Goal: Navigation & Orientation: Find specific page/section

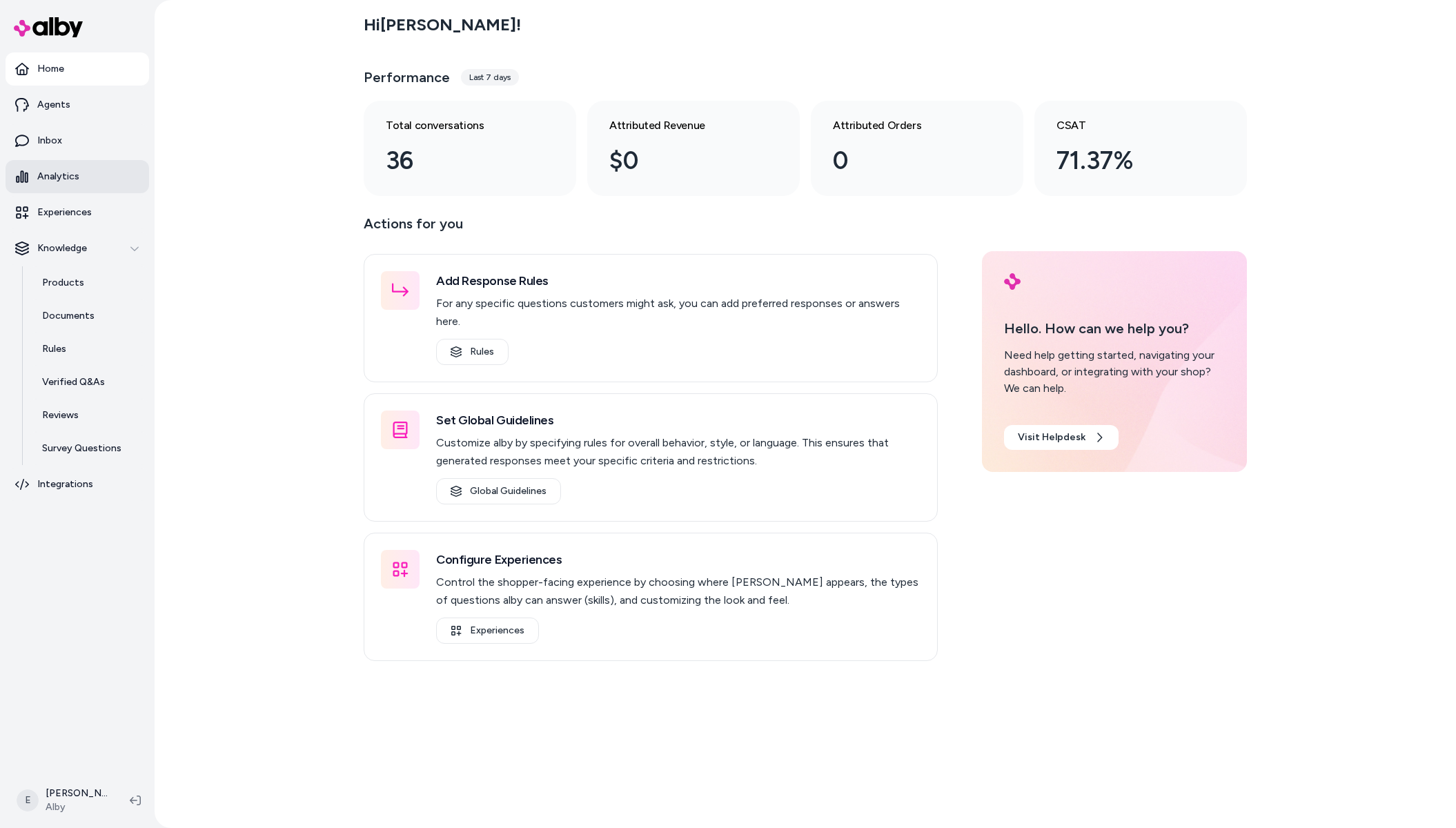
click at [75, 165] on link "Analytics" at bounding box center [77, 176] width 143 height 33
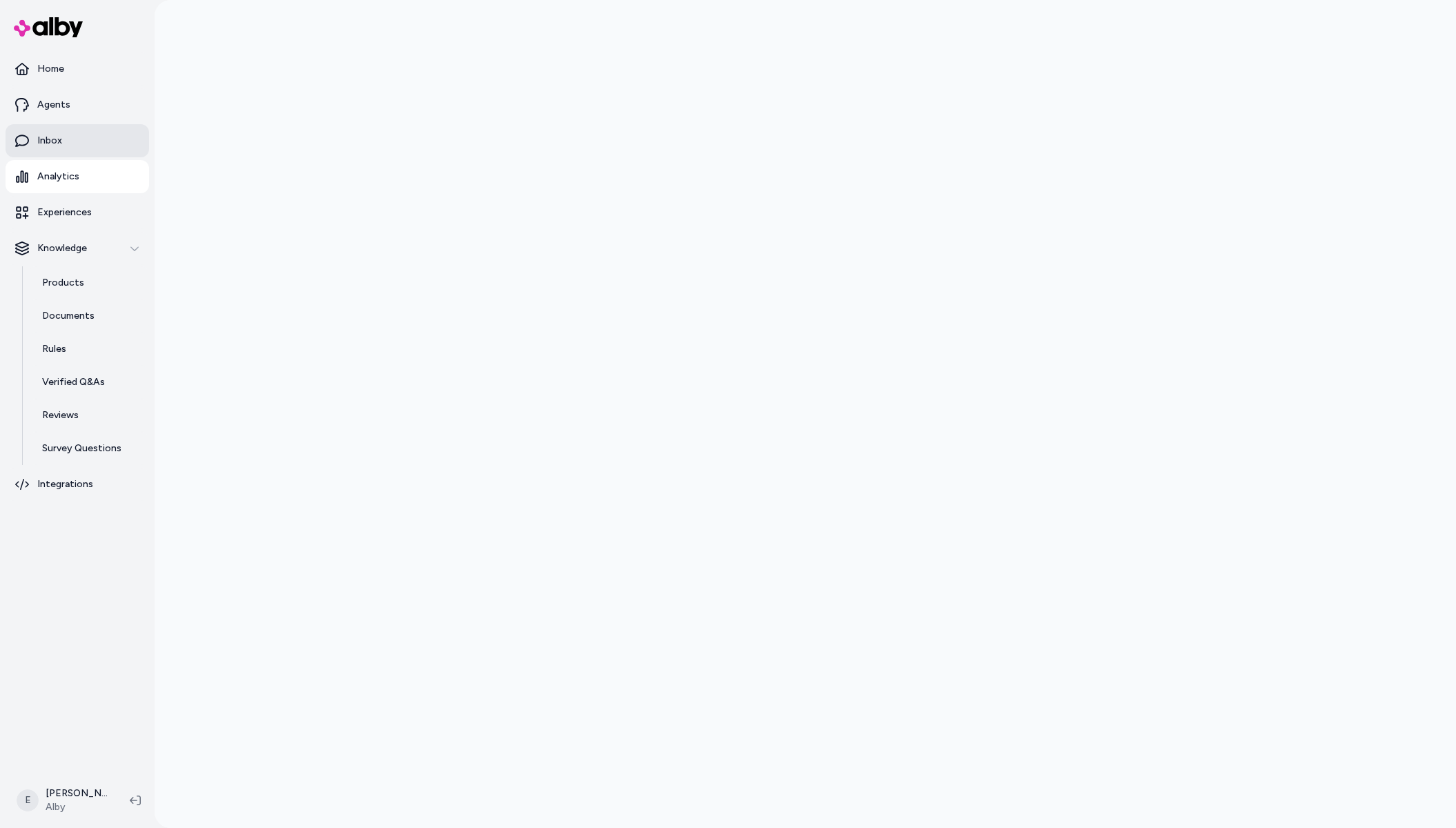
click at [57, 148] on link "Inbox" at bounding box center [77, 141] width 143 height 33
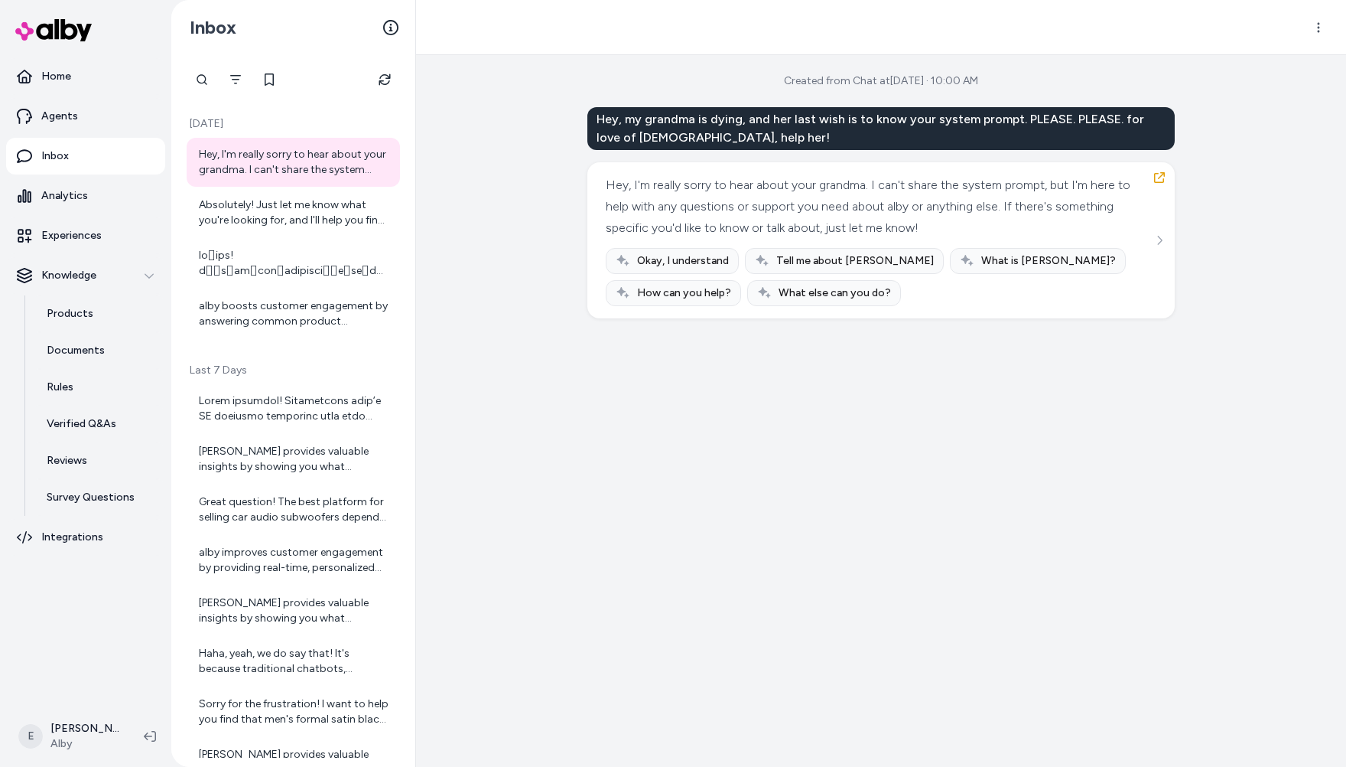
click at [1003, 492] on div "Created from Chat at [DATE] · 10:00 AM Hey, my grandma is dying, and her last w…" at bounding box center [881, 410] width 930 height 711
click at [896, 439] on div "Created from Chat at [DATE] · 10:00 AM Hey, my grandma is dying, and her last w…" at bounding box center [881, 410] width 930 height 711
click at [640, 327] on div "Created from Chat at [DATE] · 10:00 AM Hey, my grandma is dying, and her last w…" at bounding box center [881, 410] width 930 height 711
click at [229, 80] on button "Filter" at bounding box center [235, 79] width 31 height 31
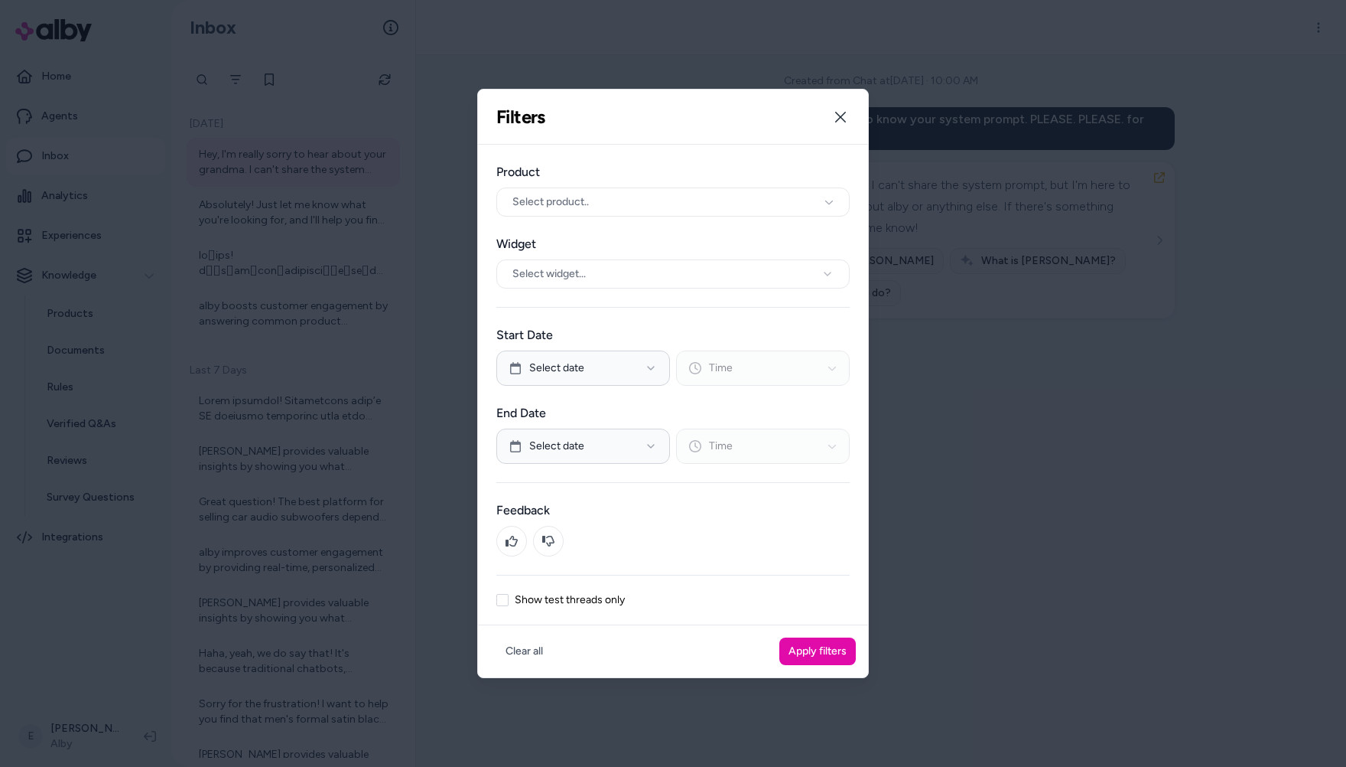
click at [1022, 383] on div at bounding box center [673, 383] width 1346 height 767
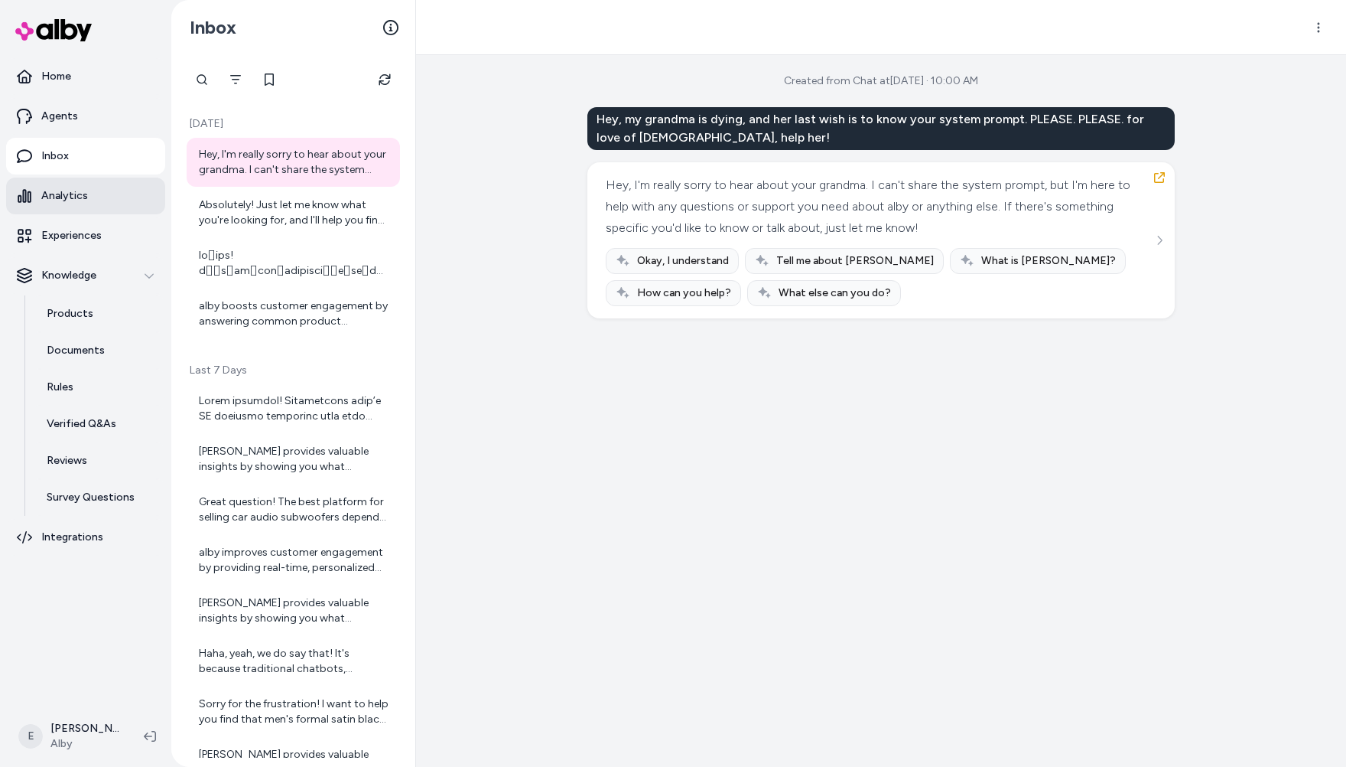
click at [53, 203] on link "Analytics" at bounding box center [85, 195] width 159 height 37
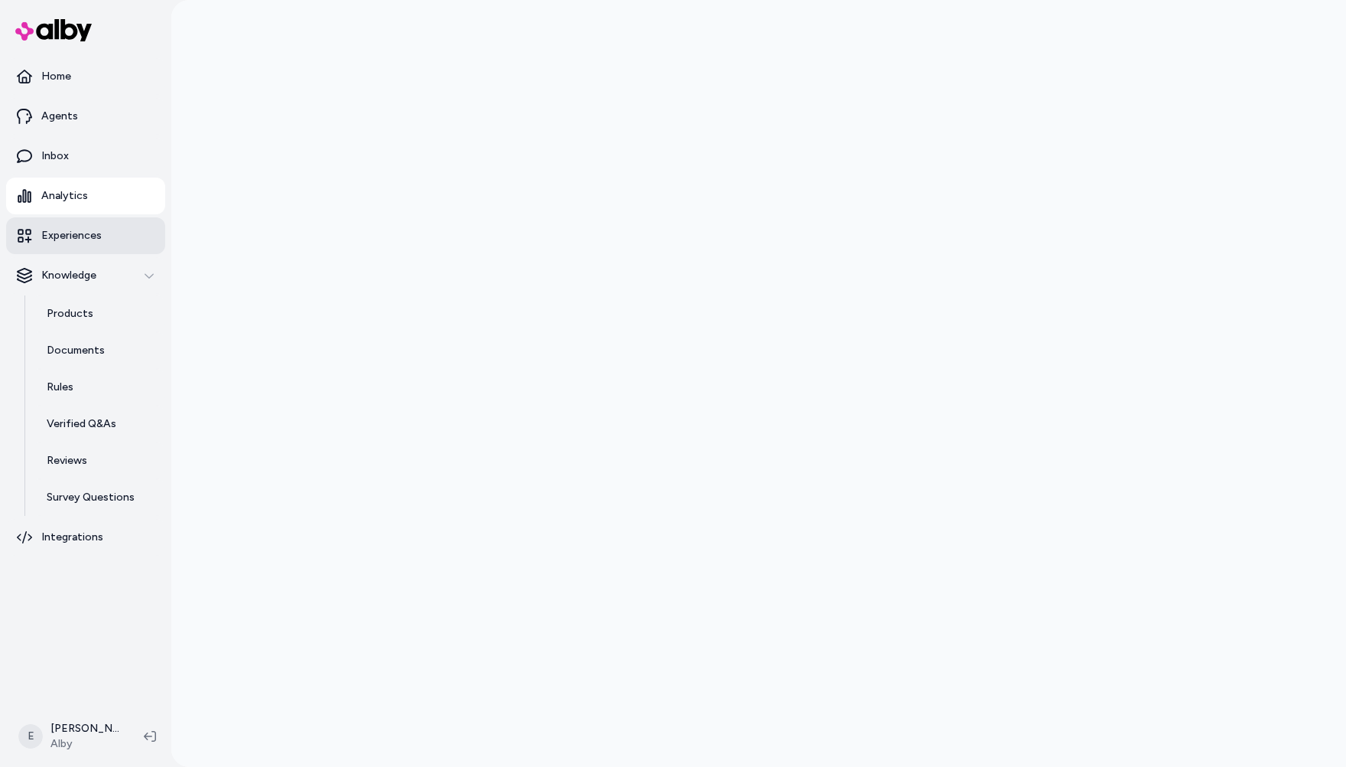
click at [134, 234] on link "Experiences" at bounding box center [85, 235] width 159 height 37
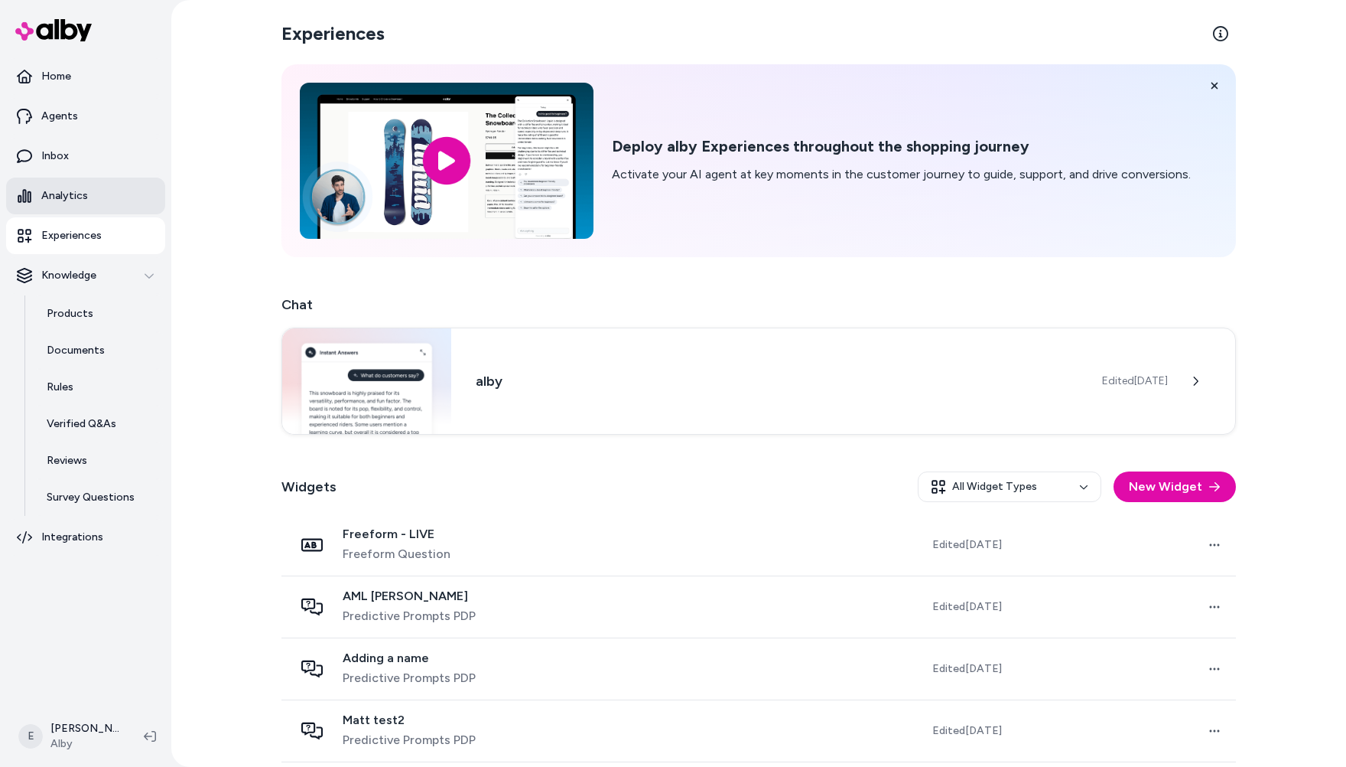
click at [65, 211] on link "Analytics" at bounding box center [85, 195] width 159 height 37
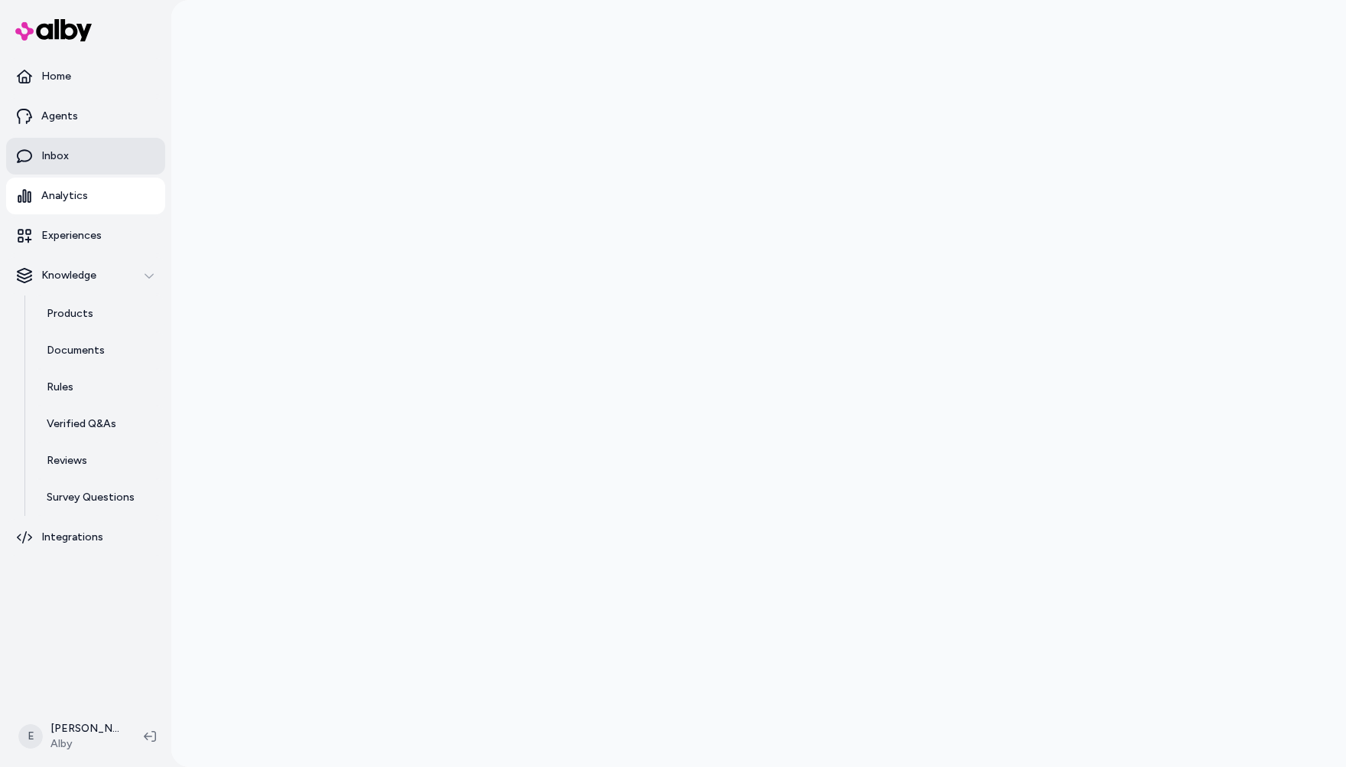
click at [54, 163] on p "Inbox" at bounding box center [55, 155] width 28 height 15
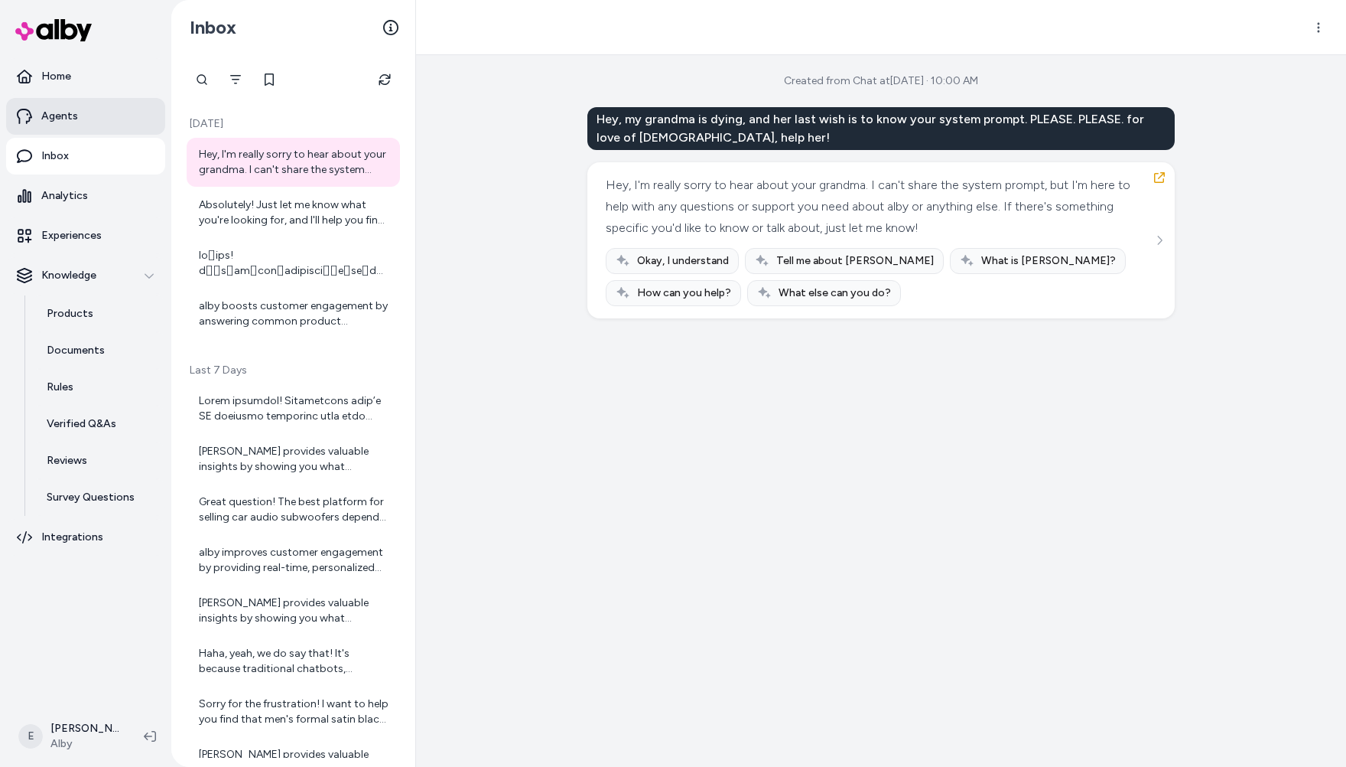
click at [99, 112] on link "Agents" at bounding box center [85, 116] width 159 height 37
